Goal: Task Accomplishment & Management: Manage account settings

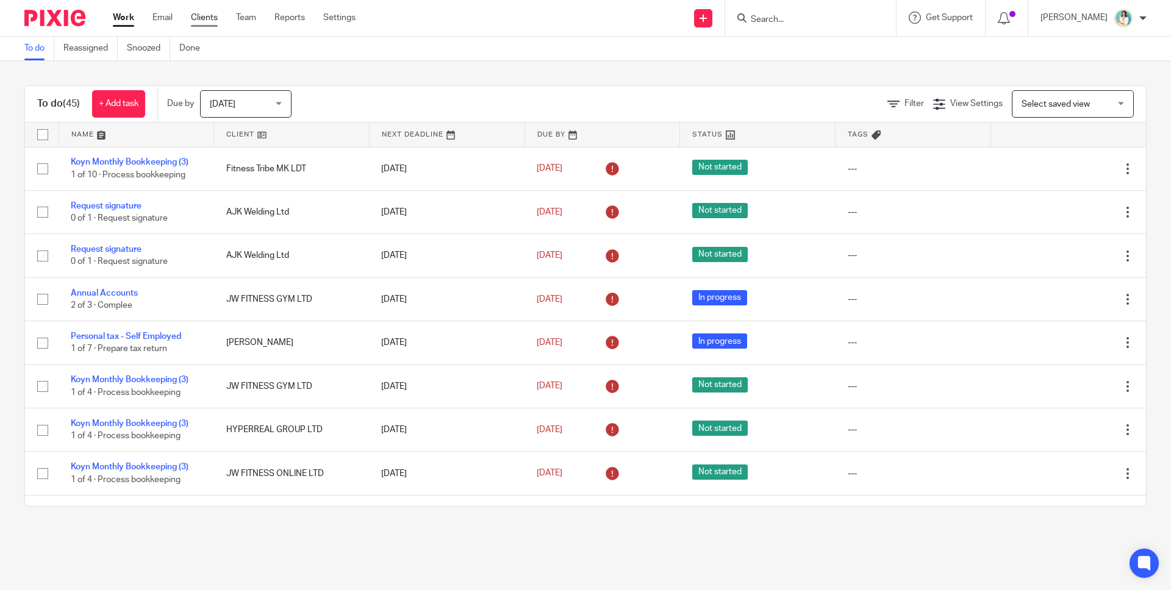
click at [202, 15] on link "Clients" at bounding box center [204, 18] width 27 height 12
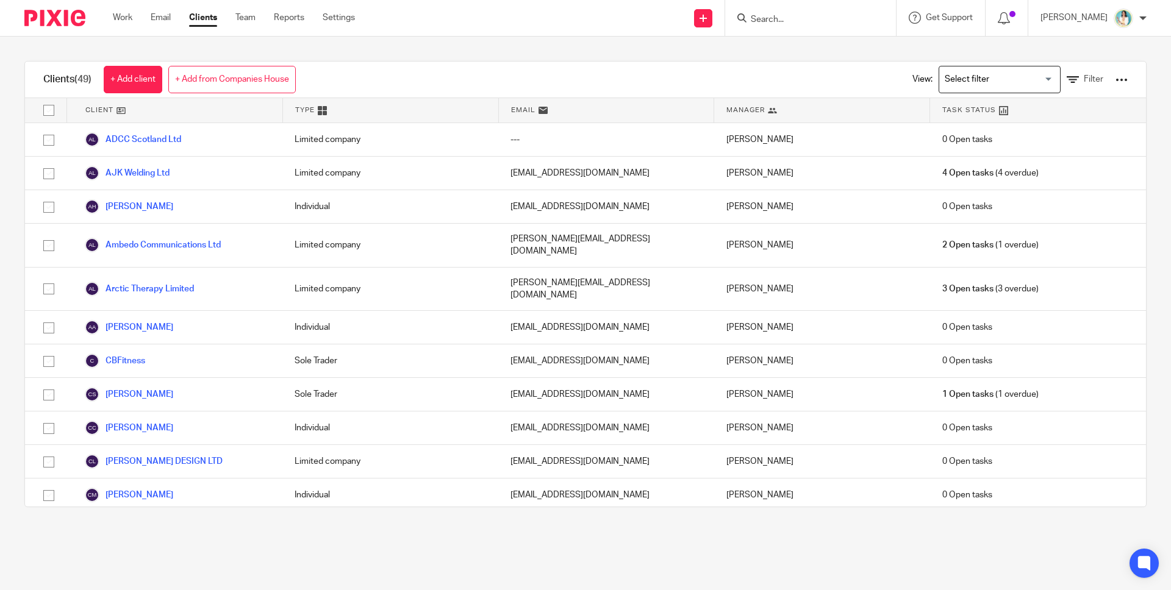
scroll to position [1259, 0]
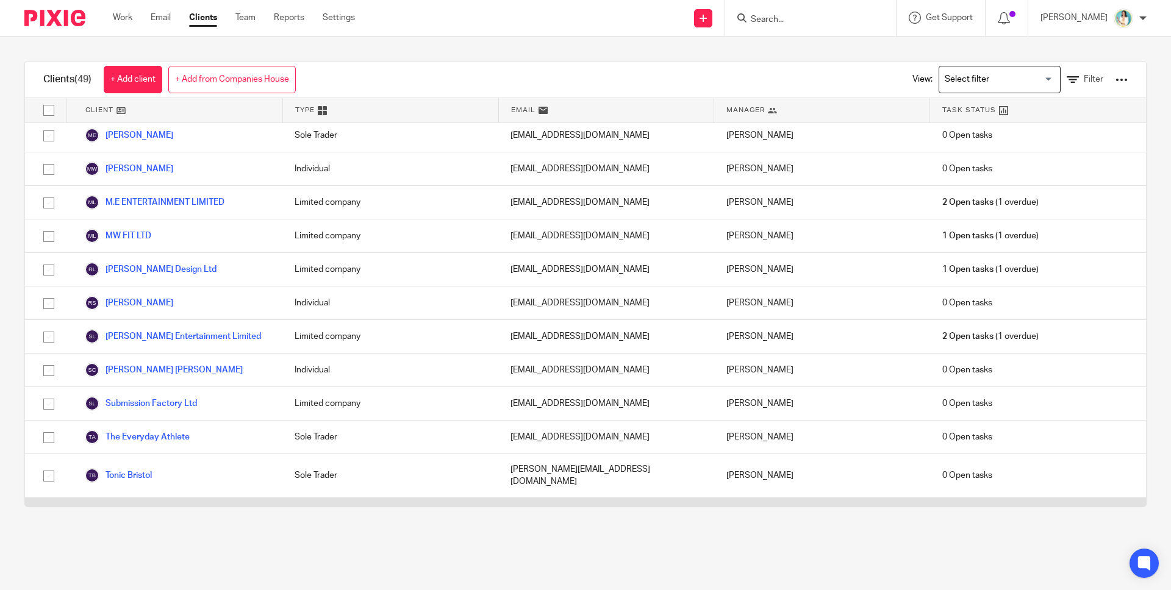
click at [148, 507] on link "Unleeshed Ltd." at bounding box center [124, 514] width 79 height 15
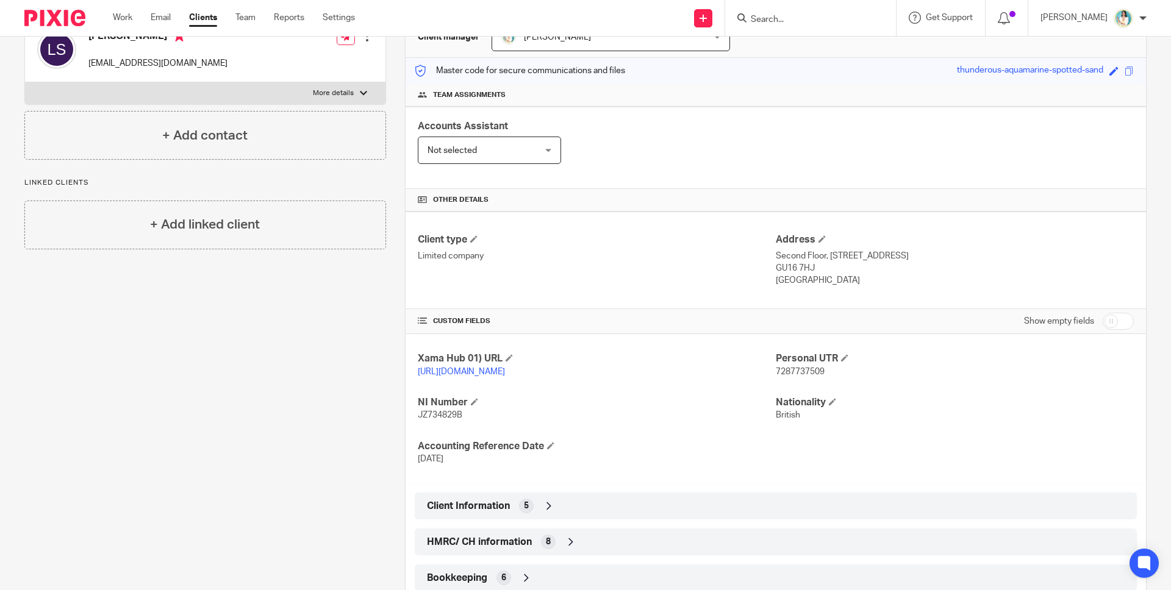
scroll to position [170, 0]
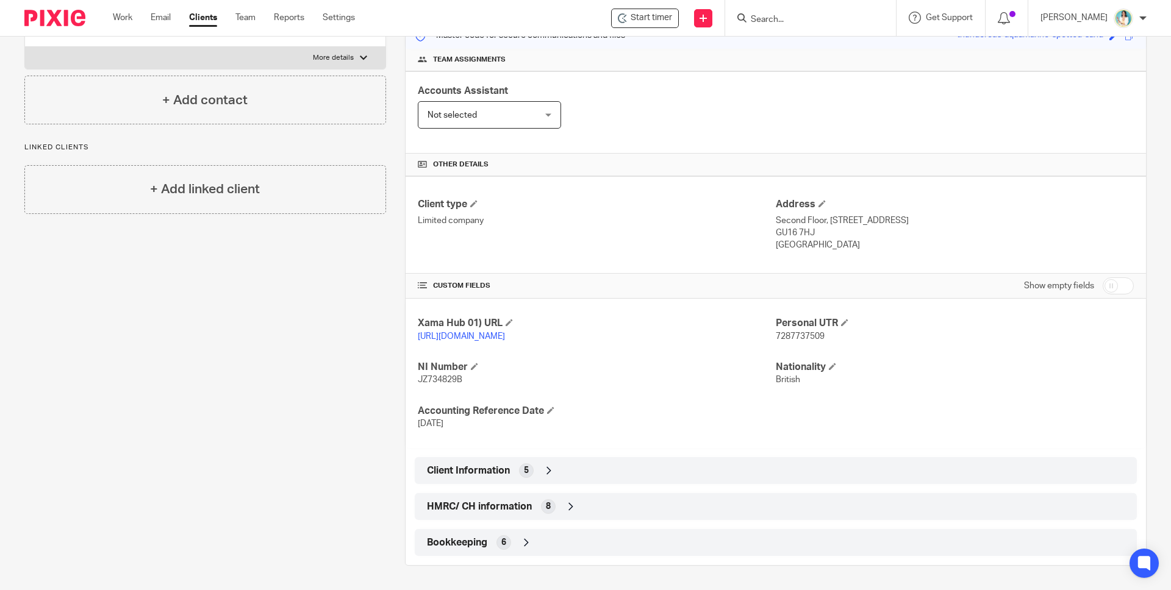
click at [566, 506] on icon at bounding box center [571, 507] width 12 height 12
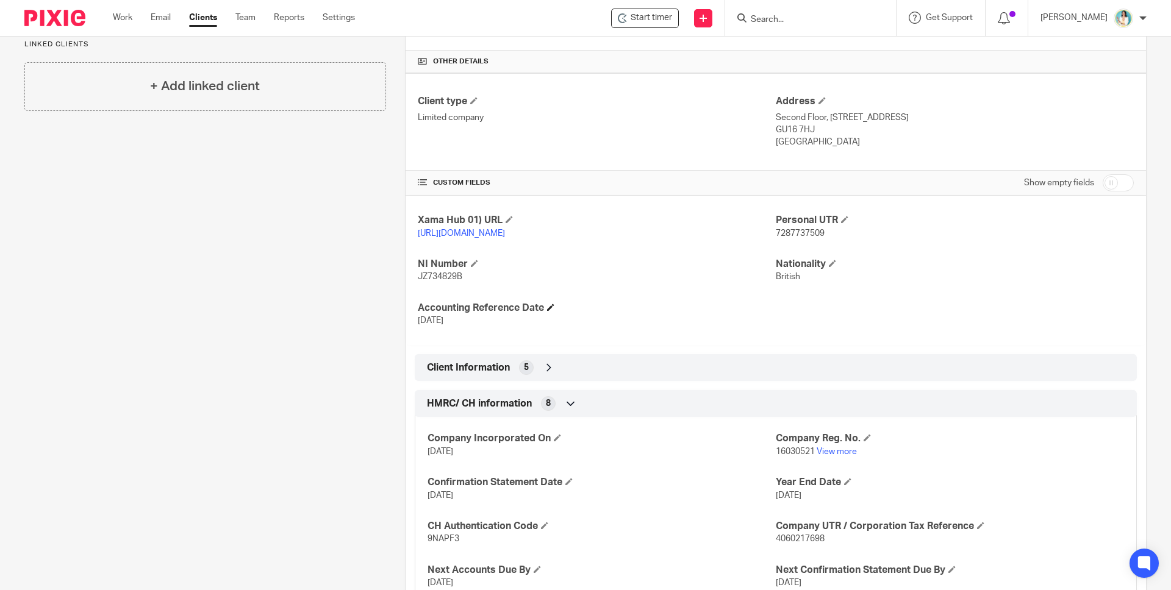
scroll to position [358, 0]
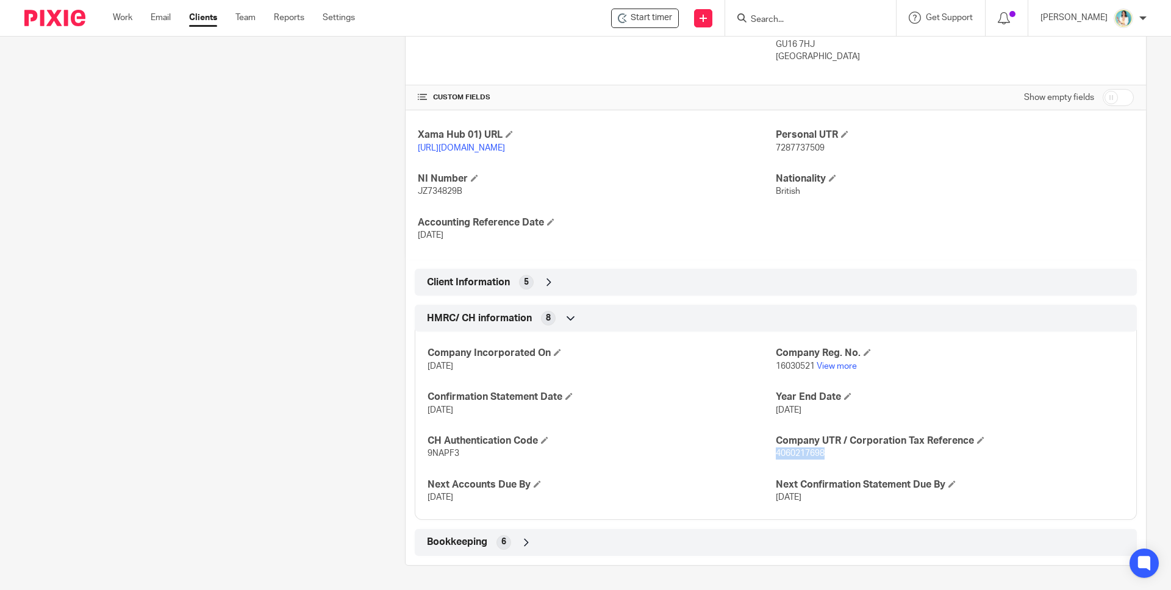
drag, startPoint x: 819, startPoint y: 452, endPoint x: 769, endPoint y: 454, distance: 50.0
click at [775, 454] on p "4060217698" at bounding box center [949, 453] width 348 height 12
copy span "4060217698"
click at [1110, 99] on input "checkbox" at bounding box center [1117, 97] width 31 height 17
checkbox input "true"
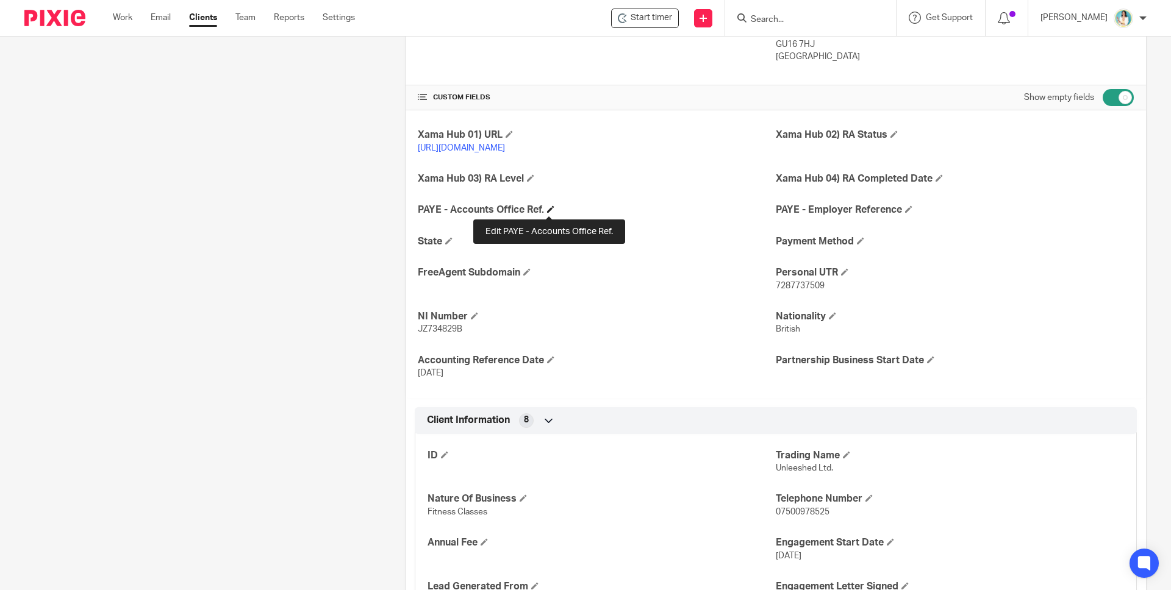
click at [549, 210] on span at bounding box center [550, 208] width 7 height 7
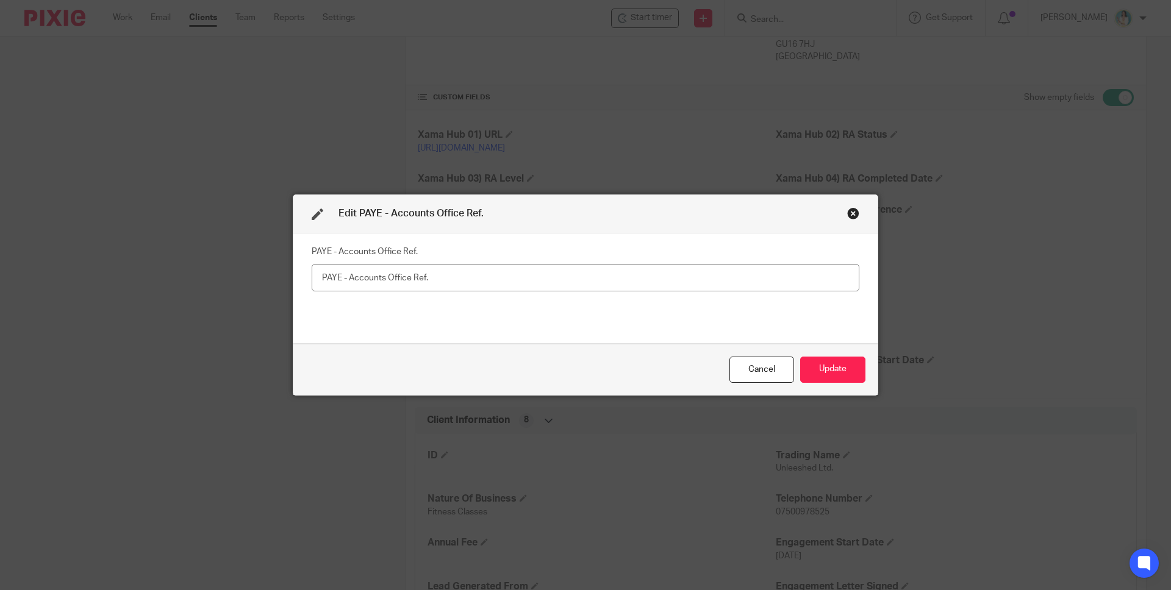
click at [625, 271] on input "text" at bounding box center [585, 277] width 547 height 27
type input "120PC03551288"
click at [852, 368] on button "Update" at bounding box center [832, 370] width 65 height 26
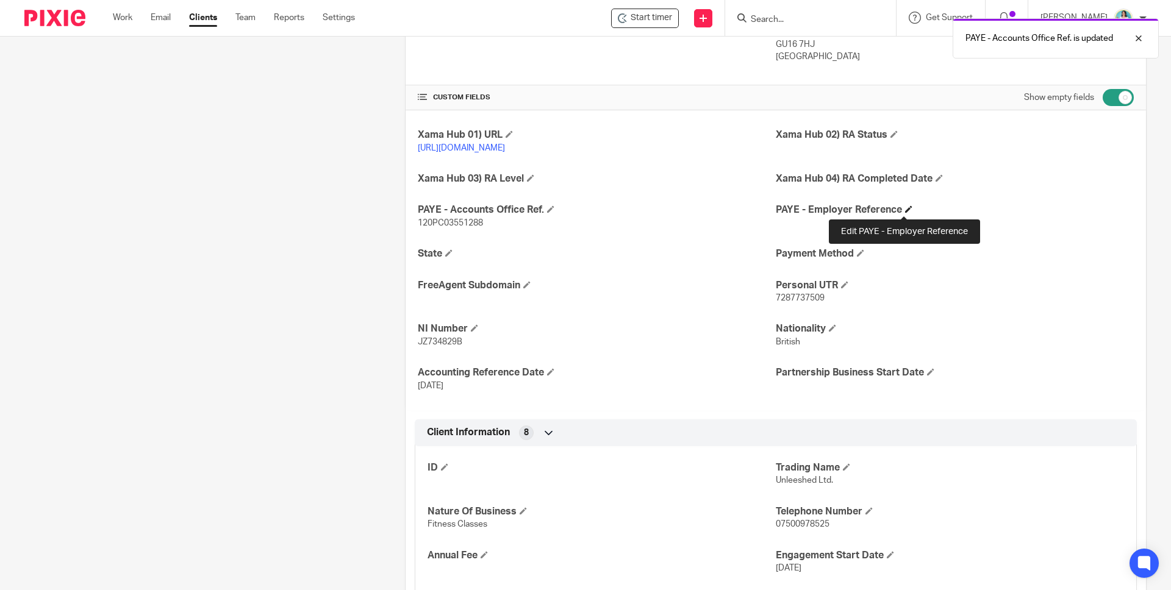
click at [905, 209] on span at bounding box center [908, 208] width 7 height 7
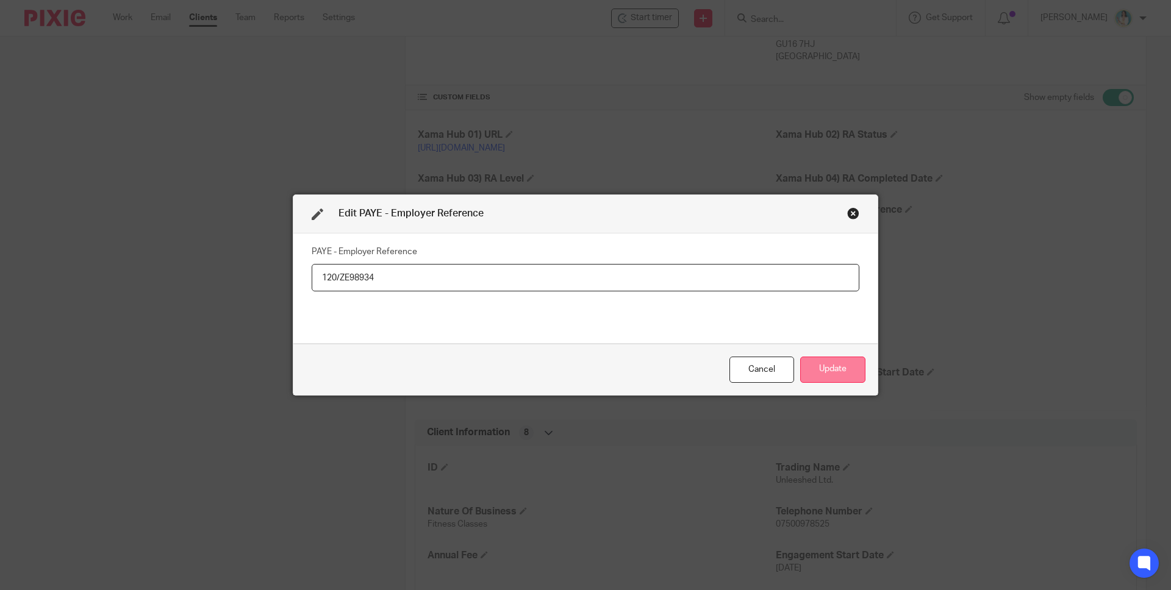
type input "120/ZE98934"
click at [822, 359] on button "Update" at bounding box center [832, 370] width 65 height 26
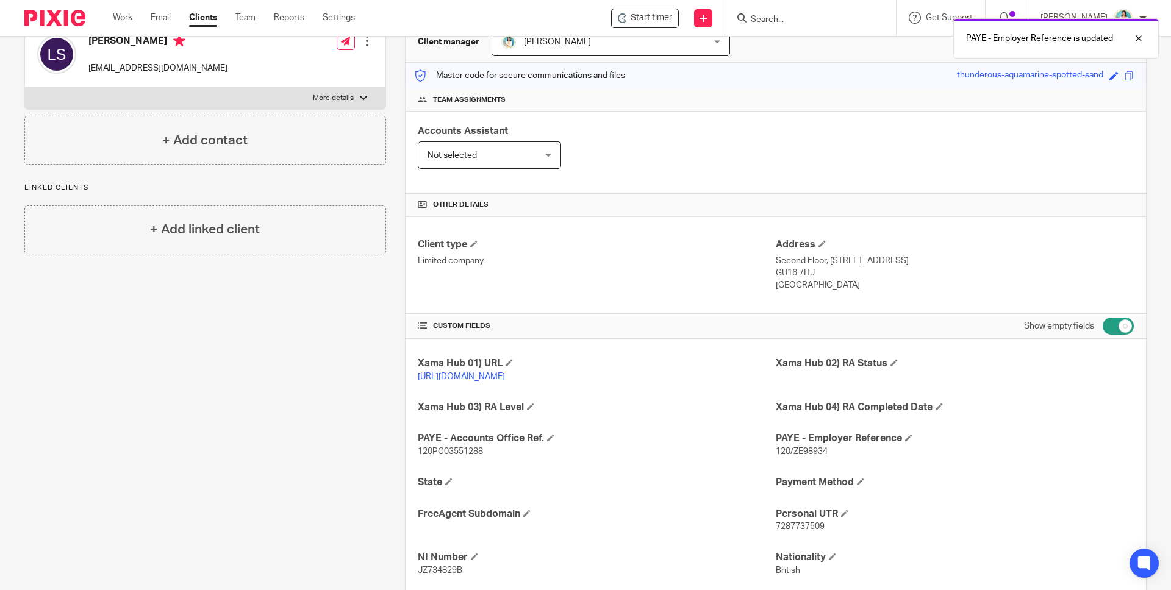
scroll to position [0, 0]
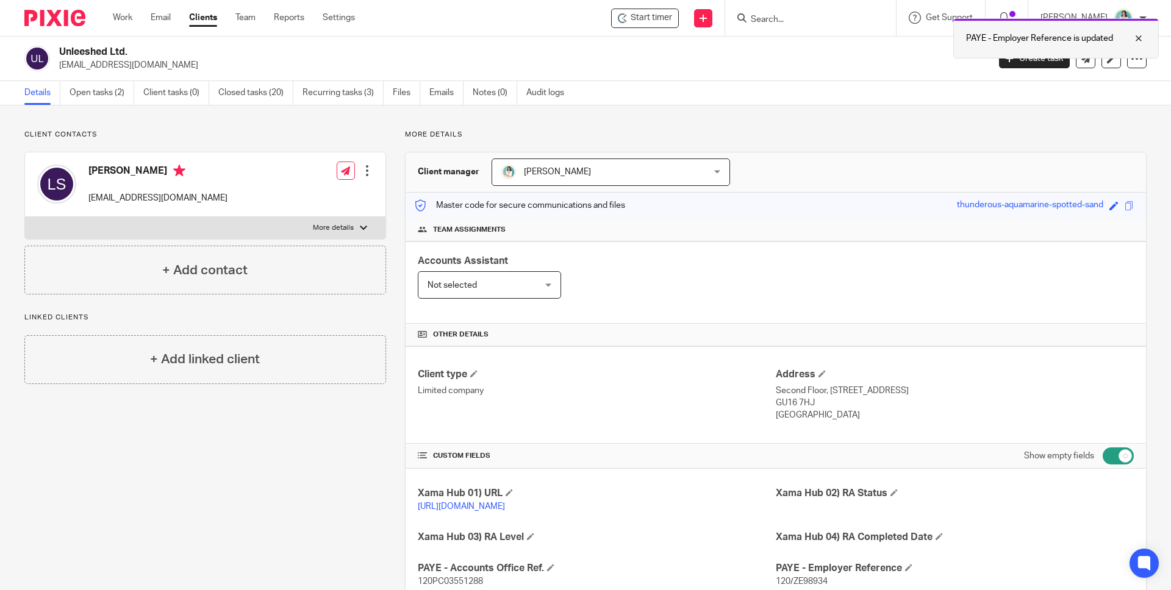
click at [1139, 36] on div at bounding box center [1129, 38] width 33 height 15
